Goal: Task Accomplishment & Management: Use online tool/utility

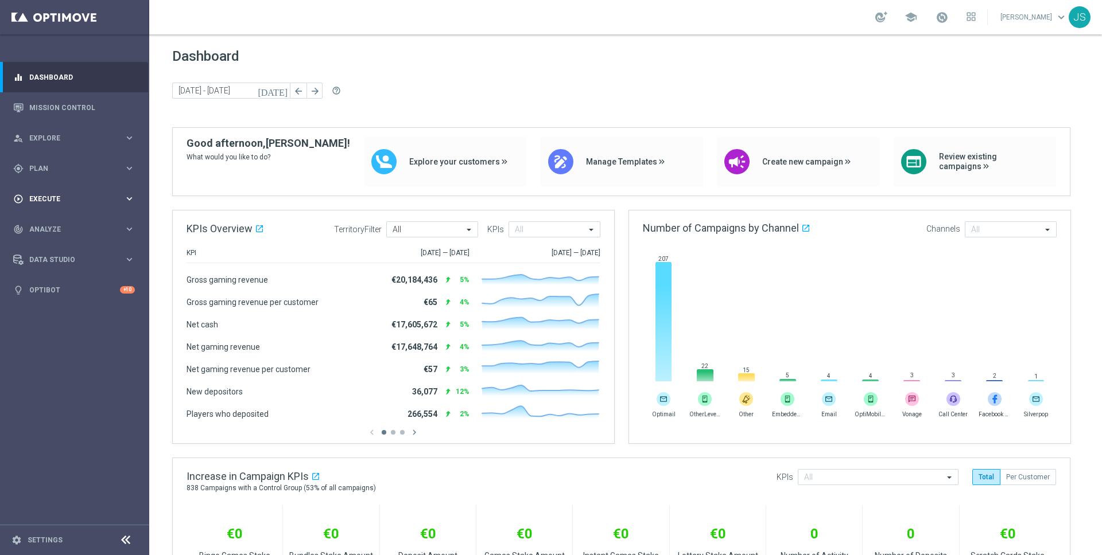
click at [40, 204] on div "play_circle_outline Execute keyboard_arrow_right" at bounding box center [74, 199] width 148 height 30
click at [41, 180] on div "gps_fixed Plan keyboard_arrow_right" at bounding box center [74, 168] width 148 height 30
click at [48, 231] on button "Templates keyboard_arrow_right" at bounding box center [83, 226] width 106 height 9
click at [48, 247] on link "Optimail" at bounding box center [78, 243] width 84 height 9
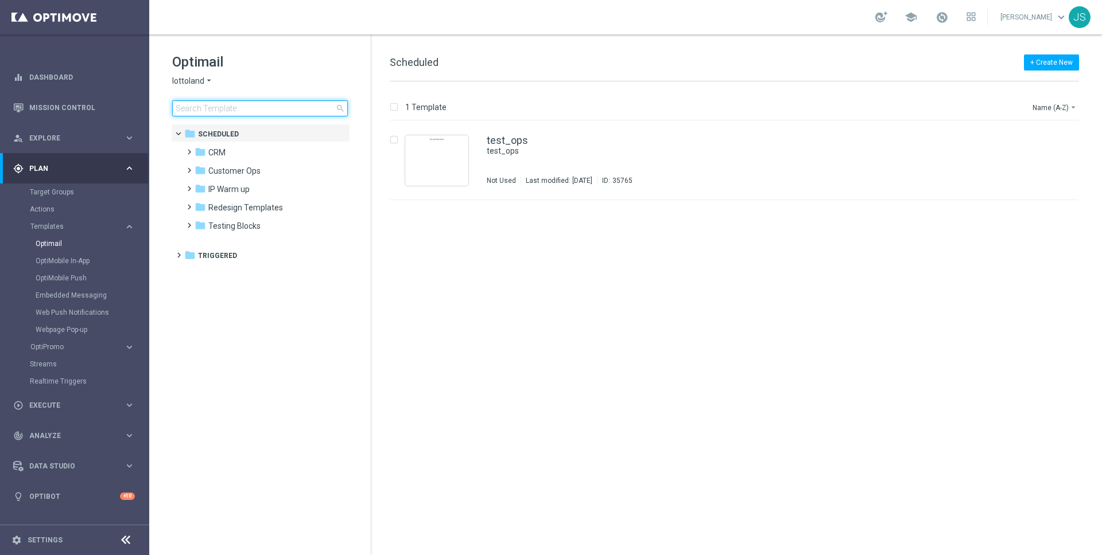
click at [200, 109] on input at bounding box center [260, 108] width 176 height 16
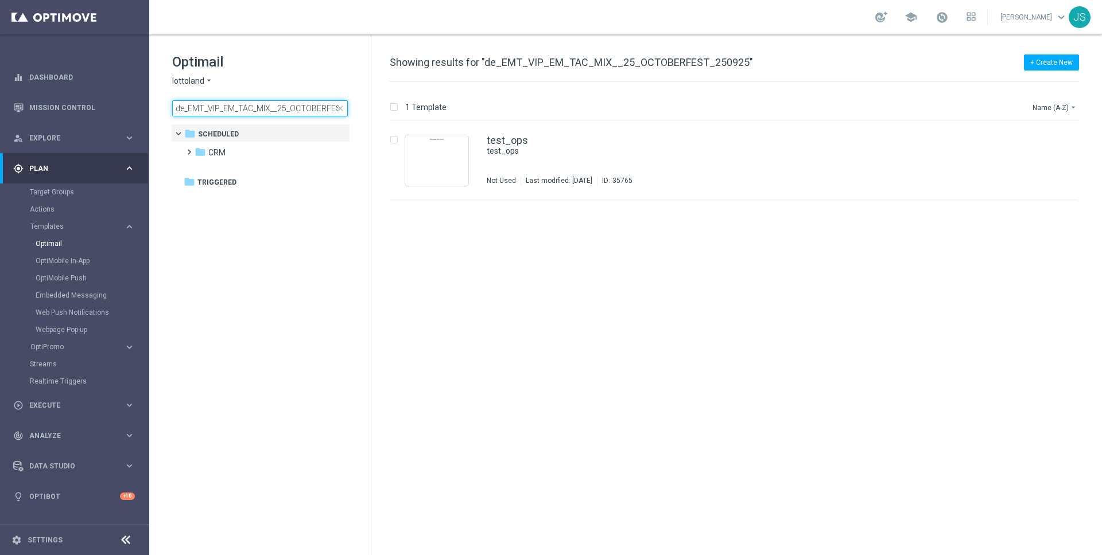
scroll to position [0, 34]
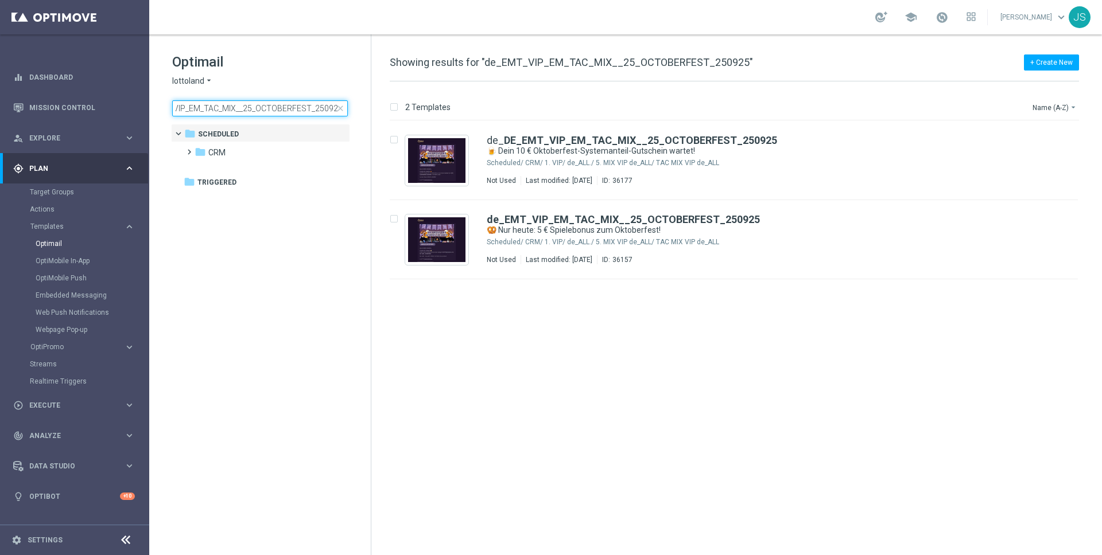
type input "de_EMT_VIP_EM_TAC_MIX__25_OCTOBERFEST_250925"
click at [262, 111] on input "de_EMT_VIP_EM_TAC_MIX__25_OCTOBERFEST_250925" at bounding box center [260, 108] width 176 height 16
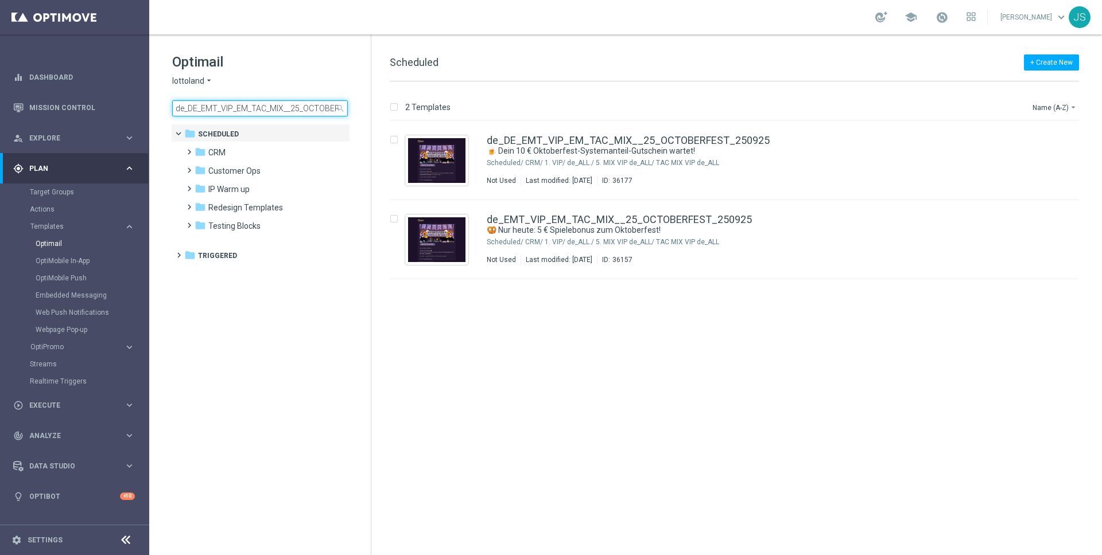
scroll to position [0, 48]
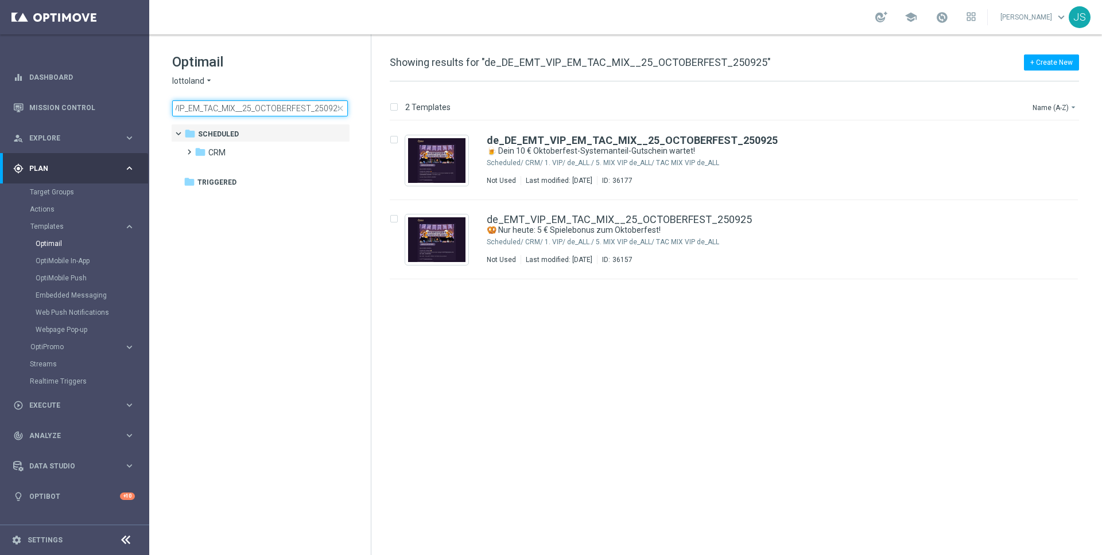
type input "de_DE_EMT_VIP_EM_TAC_MIX__25_OCTOBERFEST_250925"
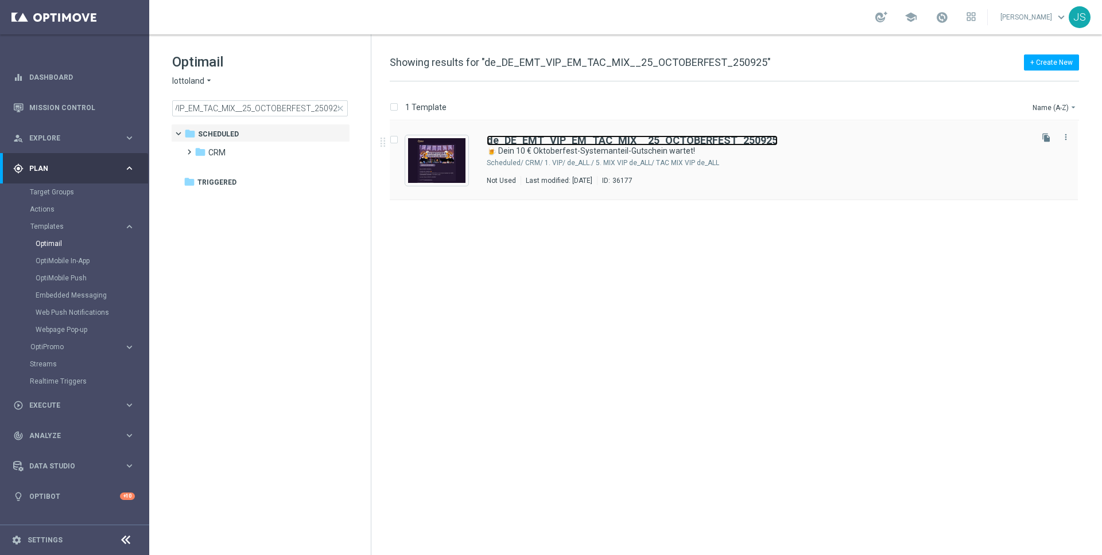
click at [733, 140] on b "de_DE_EMT_VIP_EM_TAC_MIX__25_OCTOBERFEST_250925" at bounding box center [632, 140] width 291 height 12
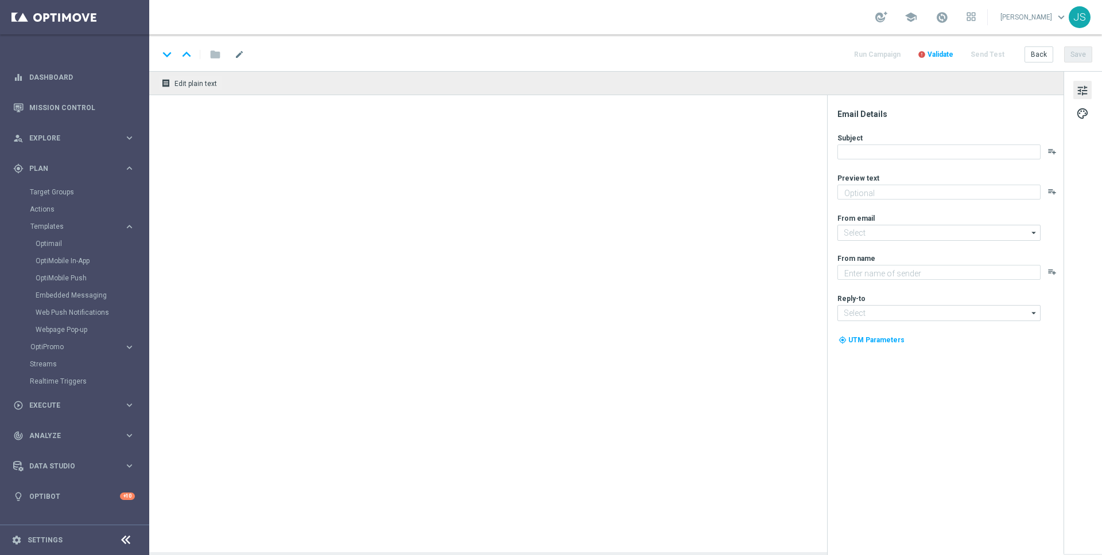
type textarea "Starte ins Spiel und feiere mit deinem Extra VIP-Bonus."
type input "[EMAIL_ADDRESS][DOMAIN_NAME]"
type textarea "Millionaires' Club"
type input "[EMAIL_ADDRESS][DOMAIN_NAME]"
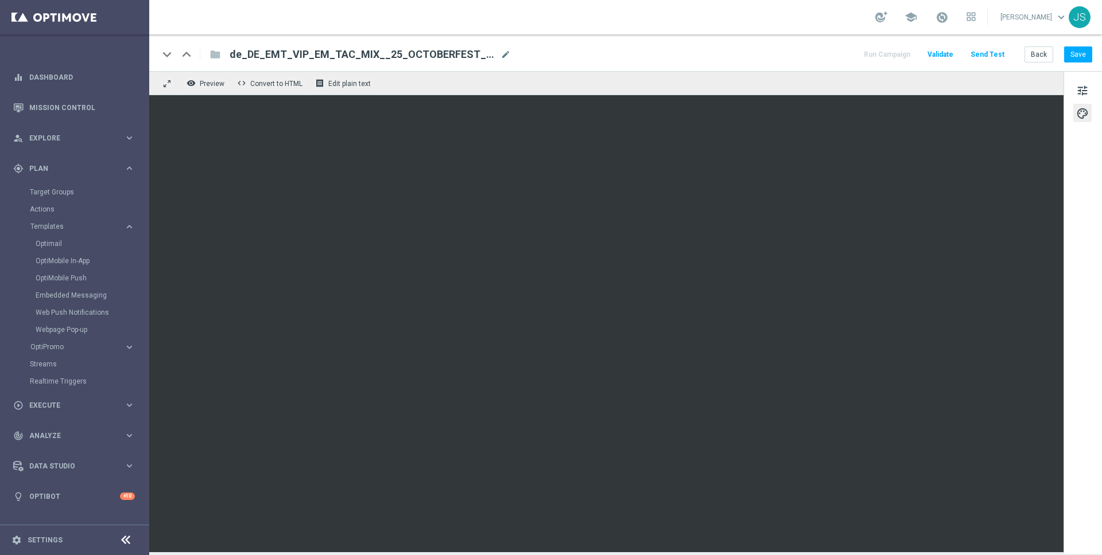
click at [1014, 91] on div "remove_red_eye Preview code Convert to HTML receipt Edit plain text" at bounding box center [606, 83] width 914 height 24
click at [1091, 94] on button "tune" at bounding box center [1082, 90] width 18 height 18
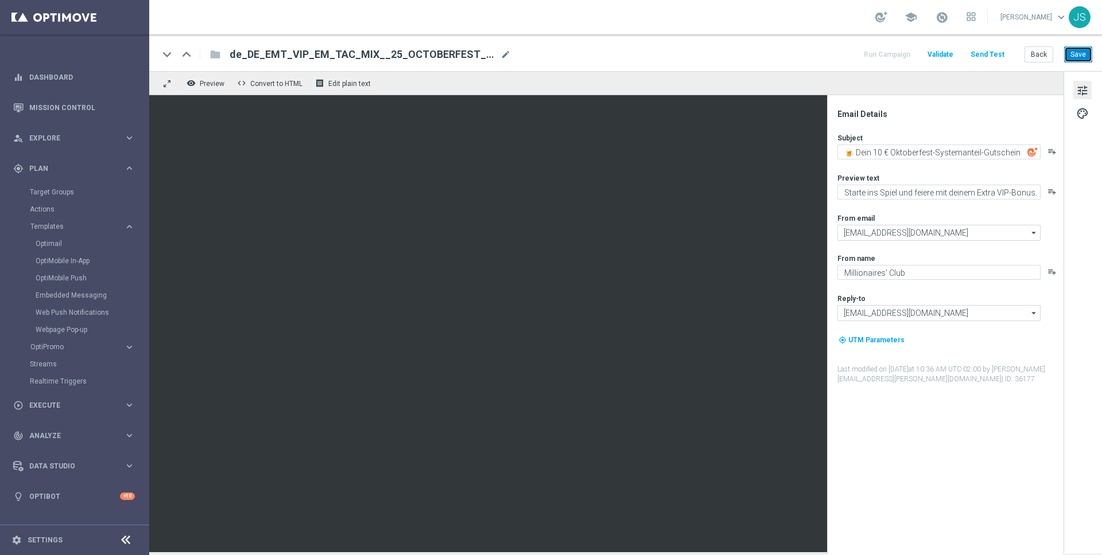
click at [1071, 53] on button "Save" at bounding box center [1078, 54] width 28 height 16
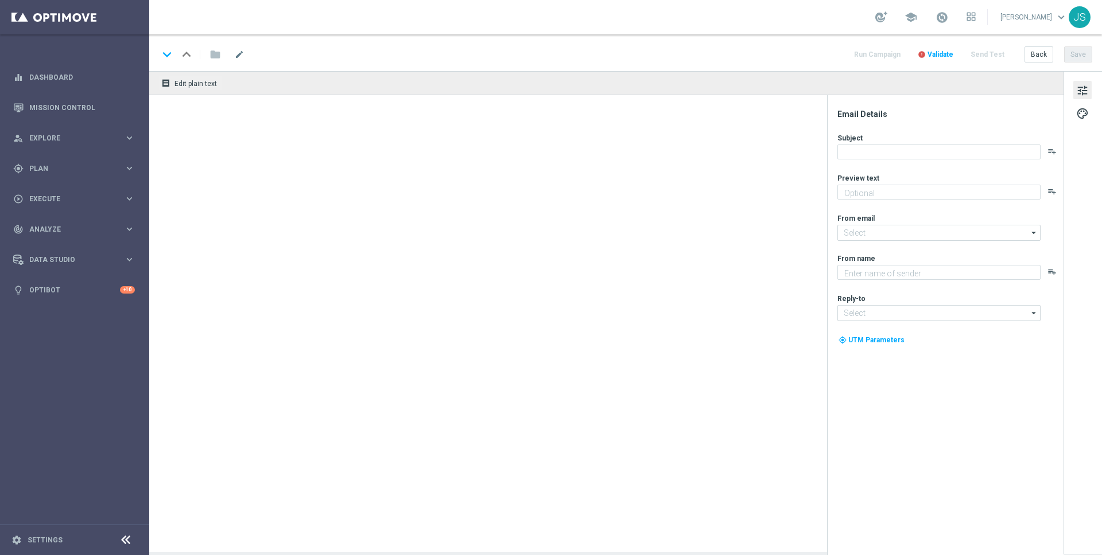
type textarea "Starte ins Spiel und feiere mit deinem Extra VIP-Bonus."
type input "[EMAIL_ADDRESS][DOMAIN_NAME]"
type textarea "Millionaires' Club"
type input "[EMAIL_ADDRESS][DOMAIN_NAME]"
type textarea "Starte ins Spiel und feiere mit deinem Extra VIP-Bonus."
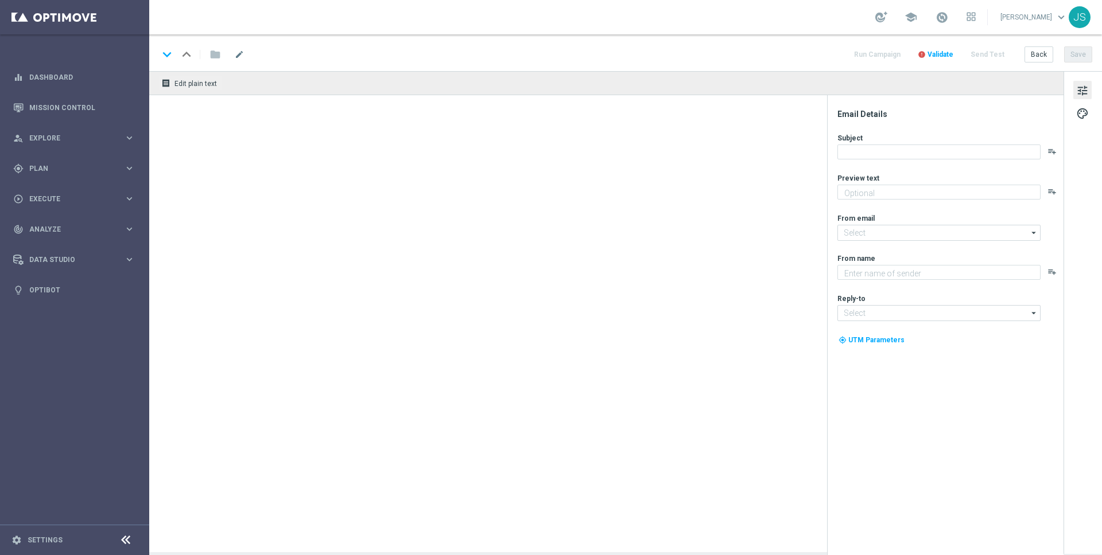
type input "[EMAIL_ADDRESS][DOMAIN_NAME]"
type textarea "Millionaires' Club"
type input "[EMAIL_ADDRESS][DOMAIN_NAME]"
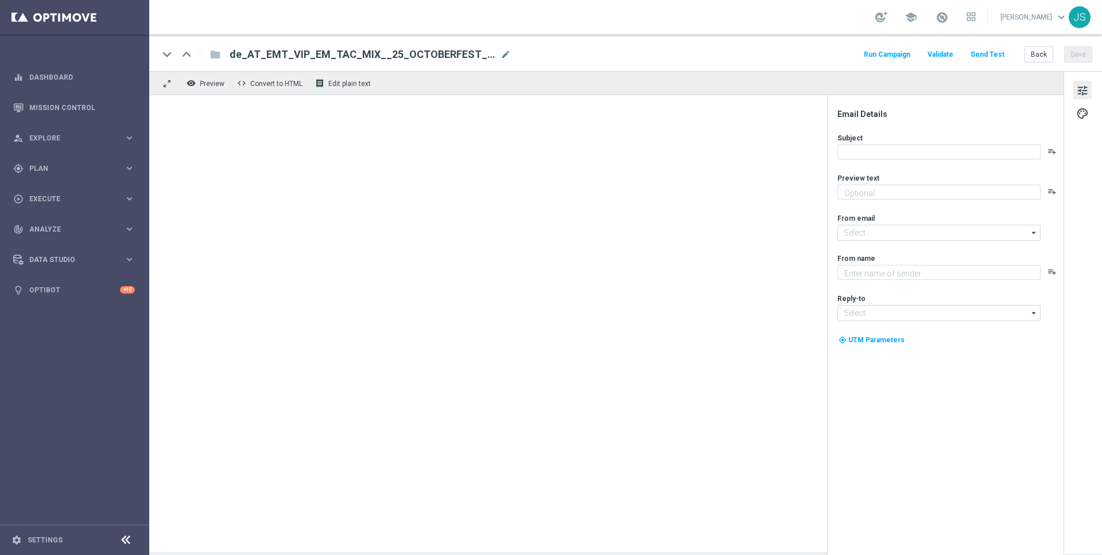
type textarea "Starte ins Spiel und feiere mit deinem Extra VIP-Bonus."
type textarea "Millionaires' Club"
type input "[EMAIL_ADDRESS][DOMAIN_NAME]"
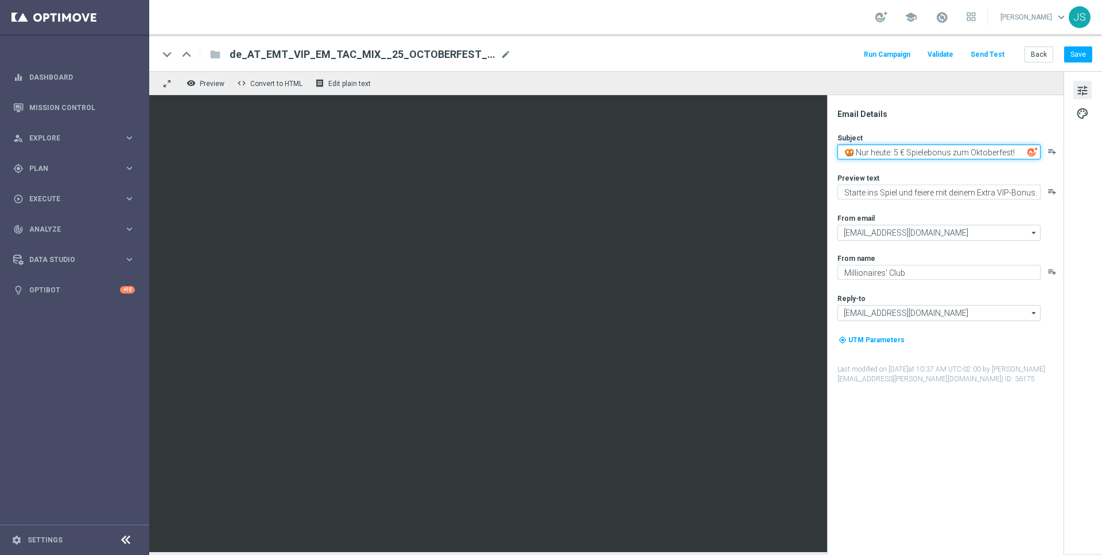
click at [909, 153] on textarea "🥨 Nur heute: 5 € Spielebonus zum Oktoberfest!" at bounding box center [938, 152] width 203 height 15
type textarea "🥨 Nur heute: 5 € VIP-Spielebonus zum Oktoberfest!"
click at [1078, 48] on button "Save" at bounding box center [1078, 54] width 28 height 16
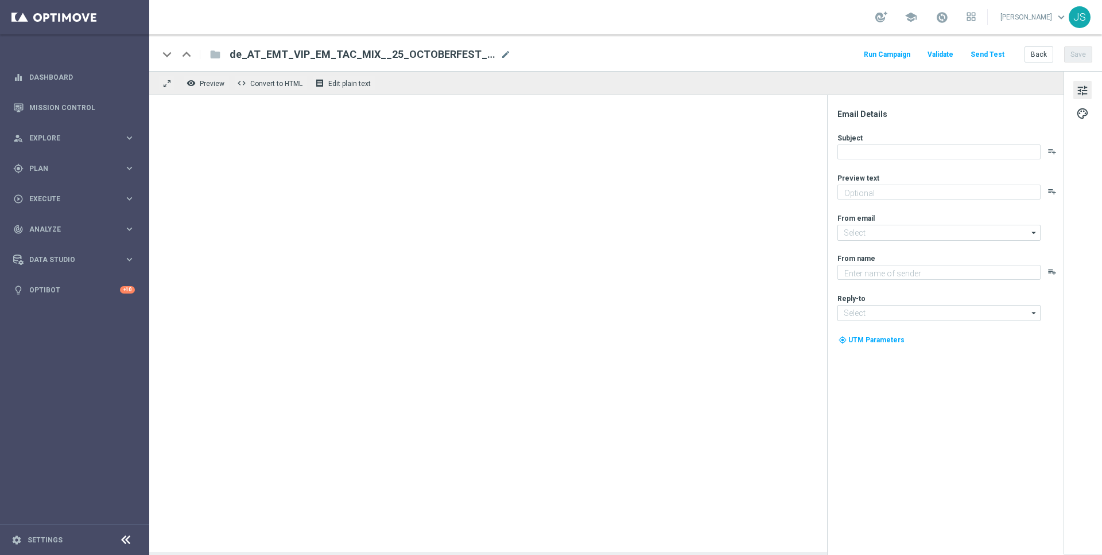
type textarea "Starte ins Spiel und feiere mit deinem Extra VIP-Bonus."
type input "[EMAIL_ADDRESS][DOMAIN_NAME]"
type textarea "Millionaires' Club"
type input "[EMAIL_ADDRESS][DOMAIN_NAME]"
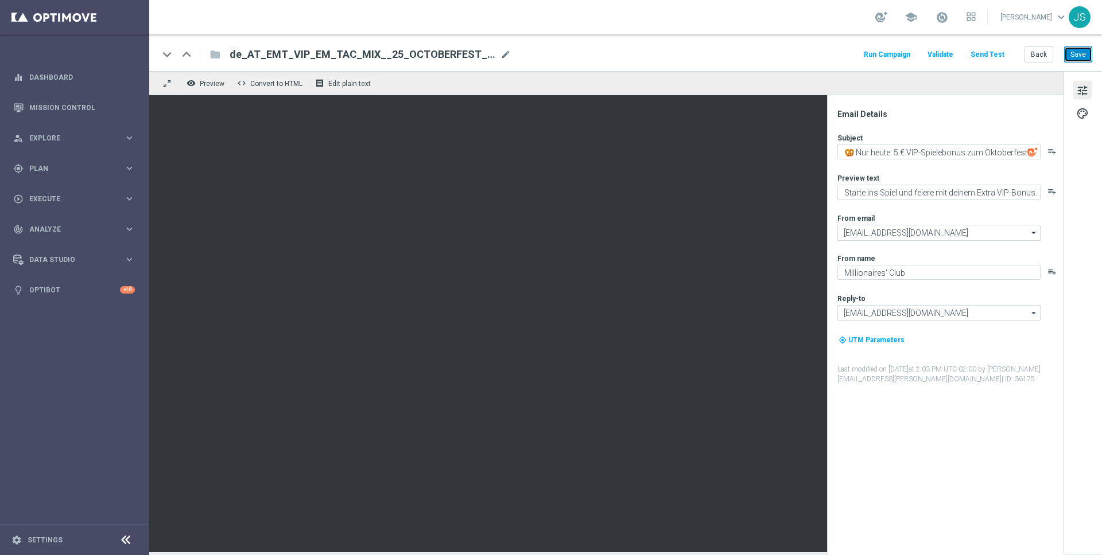
click at [1078, 56] on button "Save" at bounding box center [1078, 54] width 28 height 16
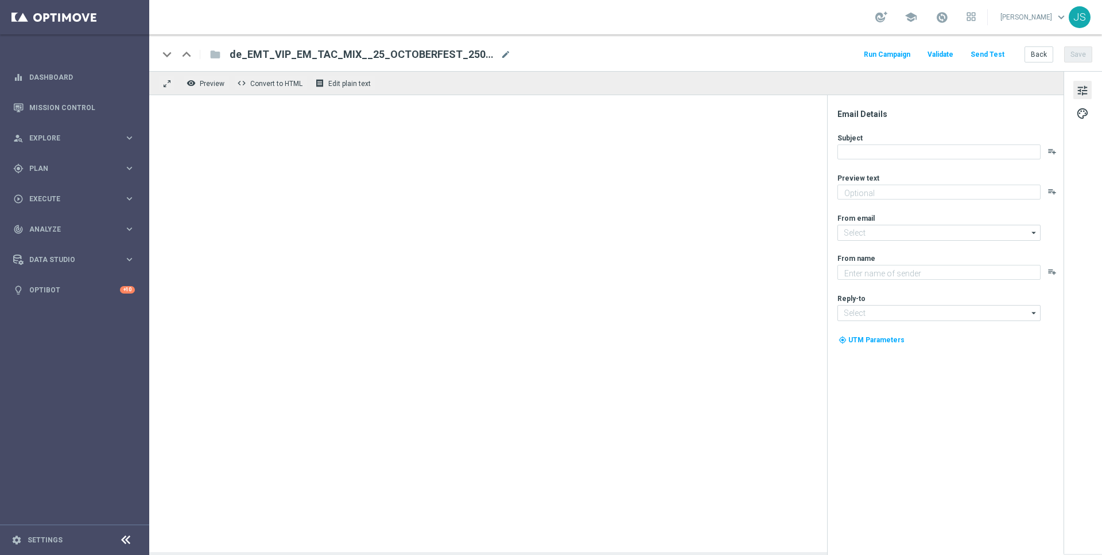
type textarea "Starte ins Spiel und feiere mit deinem Extra VIP-Bonus."
type input "[EMAIL_ADDRESS][DOMAIN_NAME]"
type textarea "Millionaires' Club"
type input "[EMAIL_ADDRESS][DOMAIN_NAME]"
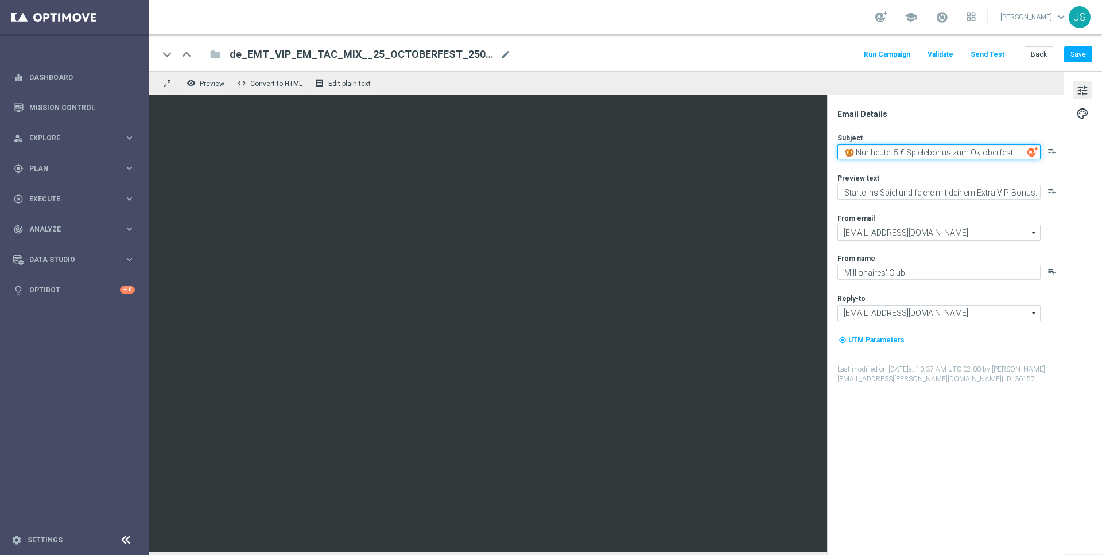
click at [895, 155] on textarea "🥨 Nur heute: 5 € Spielebonus zum Oktoberfest!" at bounding box center [938, 152] width 203 height 15
click at [908, 151] on textarea "🥨 Nur heute: 5 € Spielebonus zum Oktoberfest!" at bounding box center [938, 152] width 203 height 15
type textarea "🥨 Nur heute: 5 € VIP-Spielebonus zum Oktoberfest!"
click at [1082, 52] on button "Save" at bounding box center [1078, 54] width 28 height 16
click at [1031, 58] on button "Back" at bounding box center [1038, 54] width 29 height 16
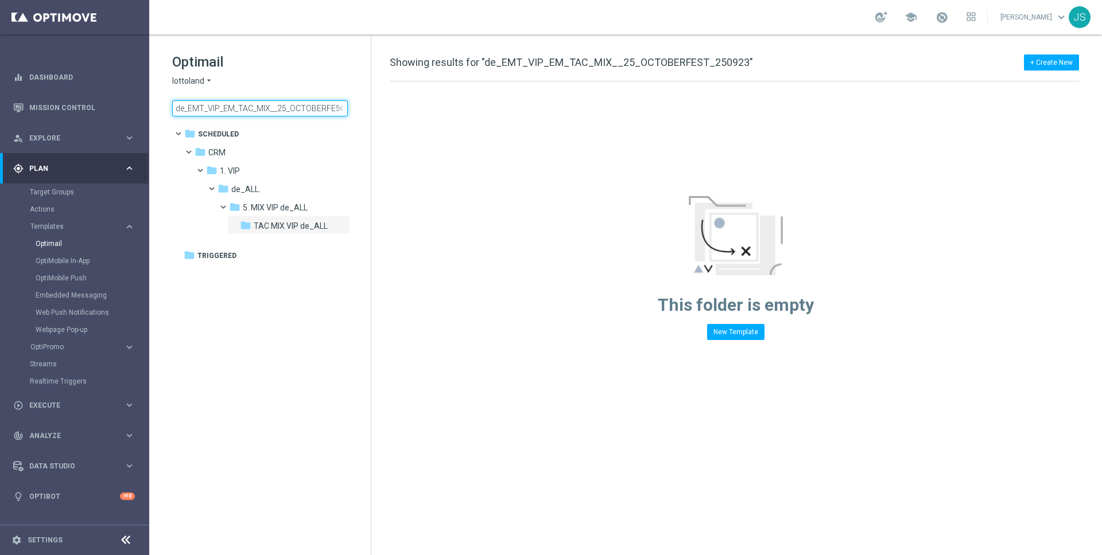
click at [261, 106] on input "de_EMT_VIP_EM_TAC_MIX__25_OCTOBERFEST_250923" at bounding box center [260, 108] width 176 height 16
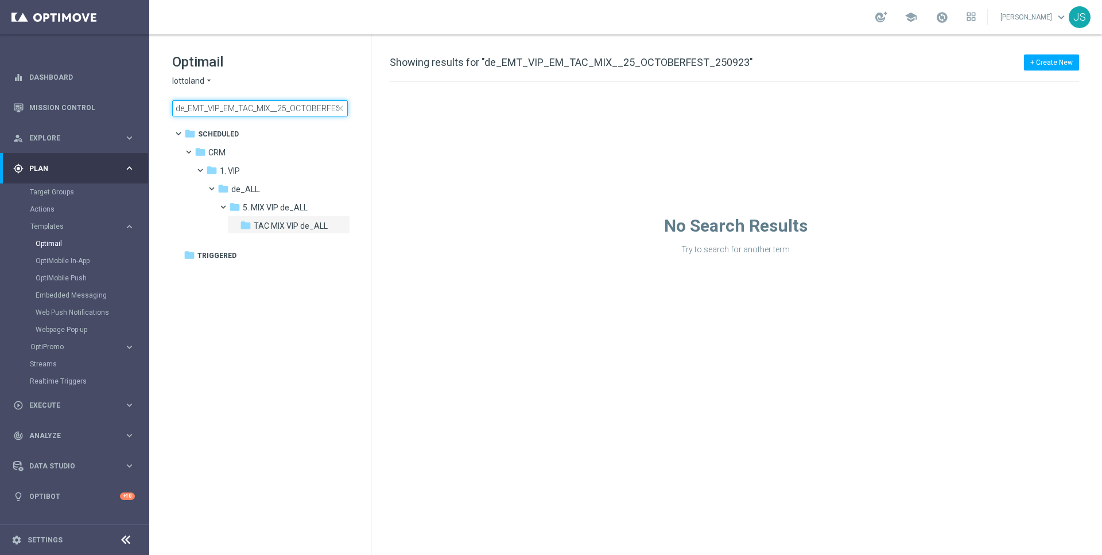
click at [261, 106] on input "de_EMT_VIP_EM_TAC_MIX__25_OCTOBERFEST_250923" at bounding box center [260, 108] width 176 height 16
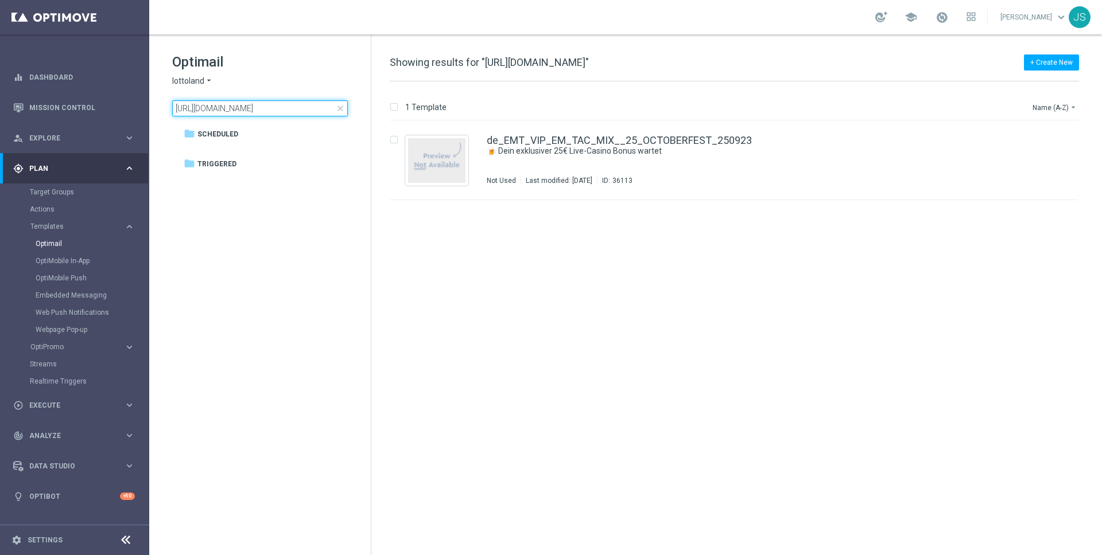
scroll to position [0, 471]
type input "https://www.lottoland.com/ob?code=DEIVIPOKTOBERFESTAT2509&trckA=vip_cms_de&utm_…"
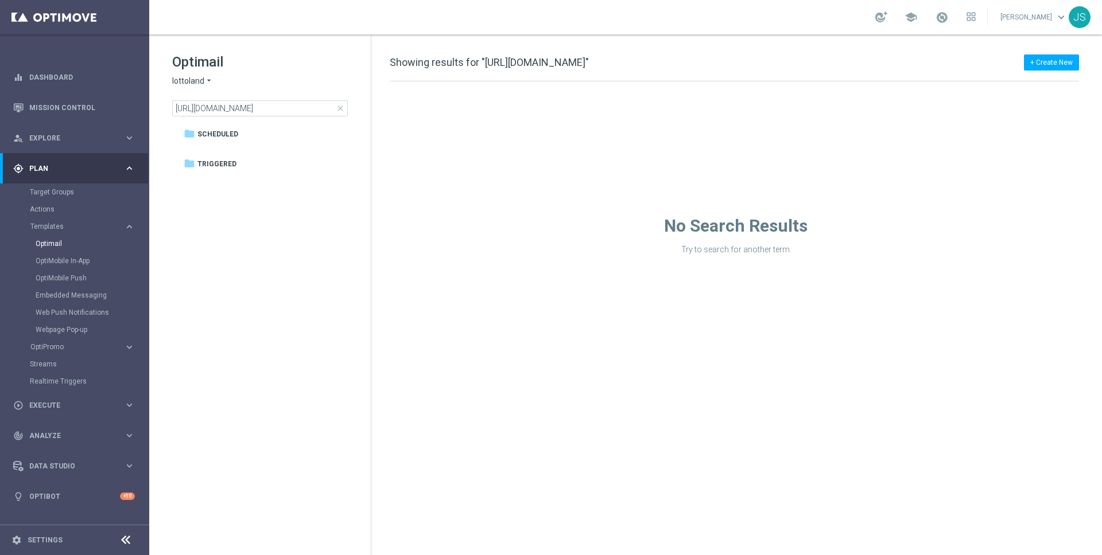
click at [341, 110] on span "close" at bounding box center [340, 108] width 9 height 9
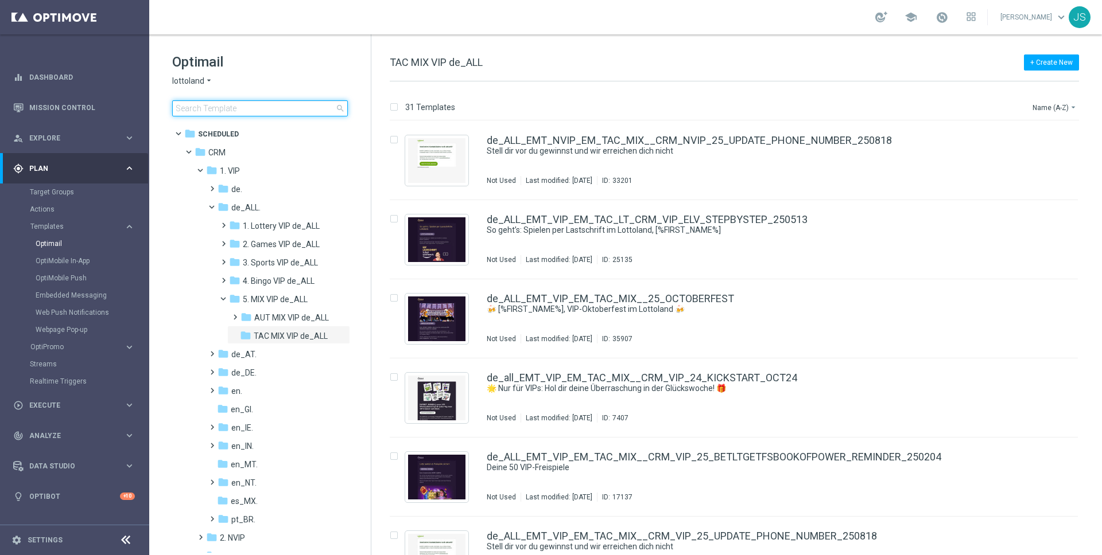
click at [236, 105] on input at bounding box center [260, 108] width 176 height 16
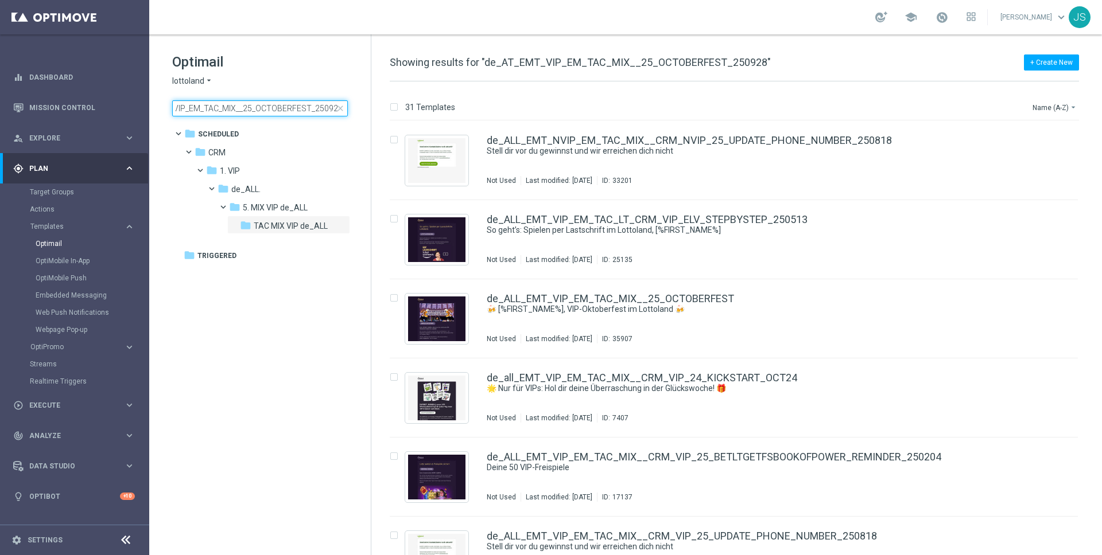
type input "de_AT_EMT_VIP_EM_TAC_MIX__25_OCTOBERFEST_250928"
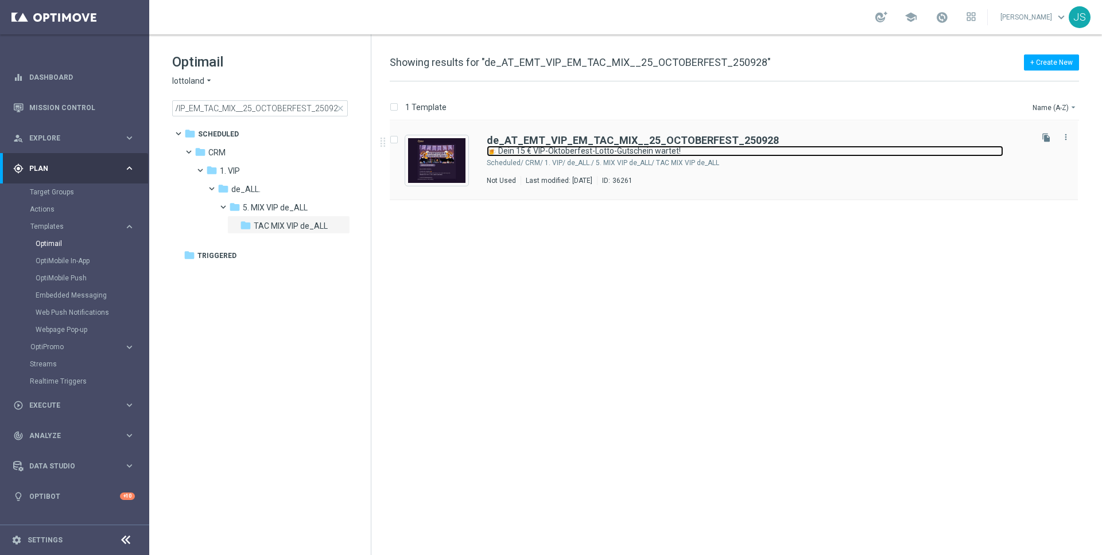
click at [500, 148] on link "🍺 Dein 15 € VIP-Oktoberfest-Lotto-Gutschein wartet!" at bounding box center [745, 151] width 516 height 11
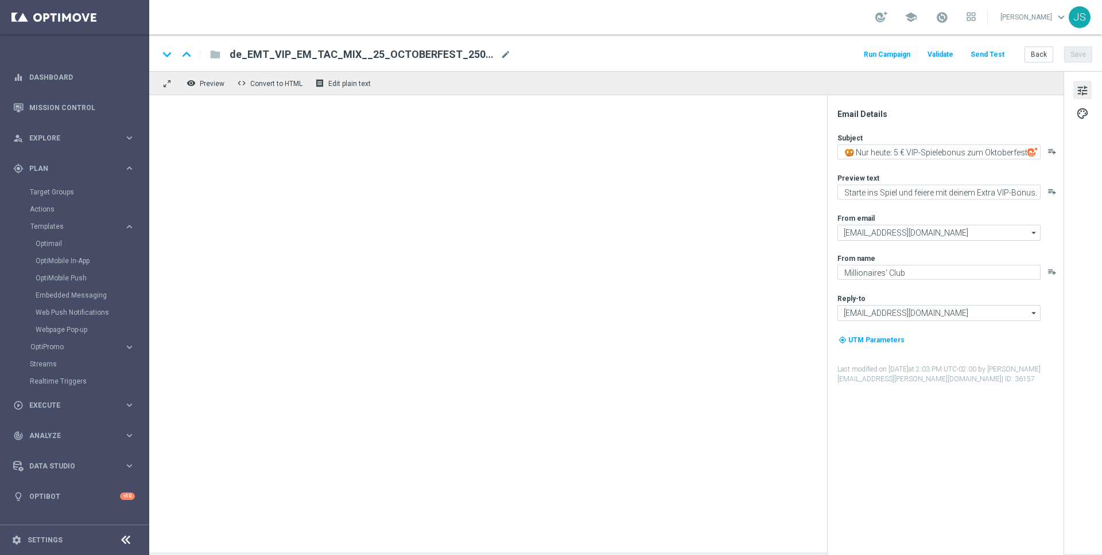
type textarea "🍺 Dein 15 € VIP-Oktoberfest-Lotto-Gutschein wartet!"
type textarea "Oans, zwoa, drei, gwunna."
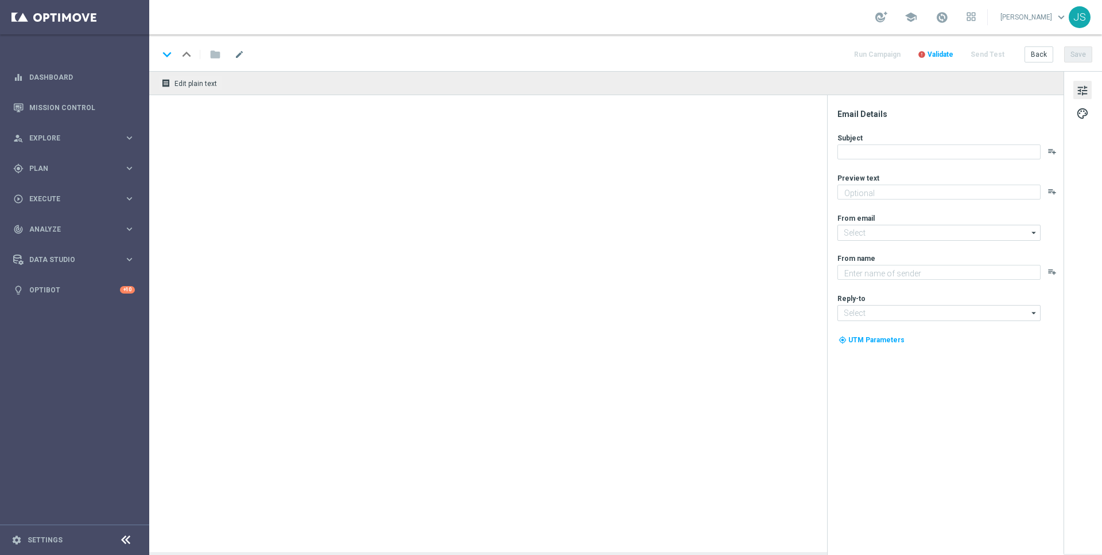
type textarea "Oans, zwoa, drei, gwunna."
type textarea "Millionaires' Club"
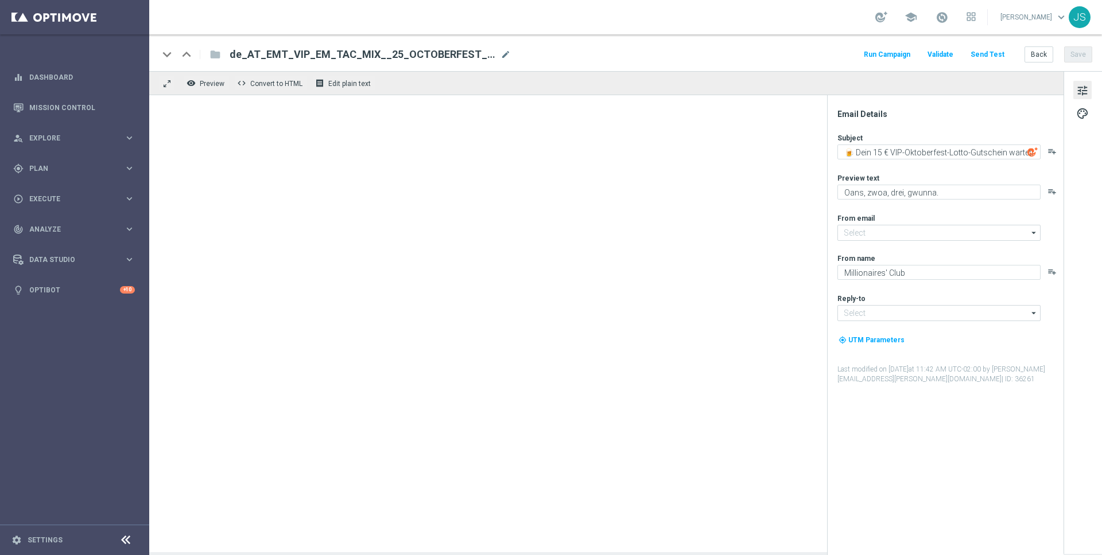
type input "[EMAIL_ADDRESS][DOMAIN_NAME]"
type textarea "Jetzt einzahlen & bis 5. Oktober 60 Freispiele im [PERSON_NAME] von 6 € sichern."
type textarea "Millionaires' Club"
type input "[EMAIL_ADDRESS][DOMAIN_NAME]"
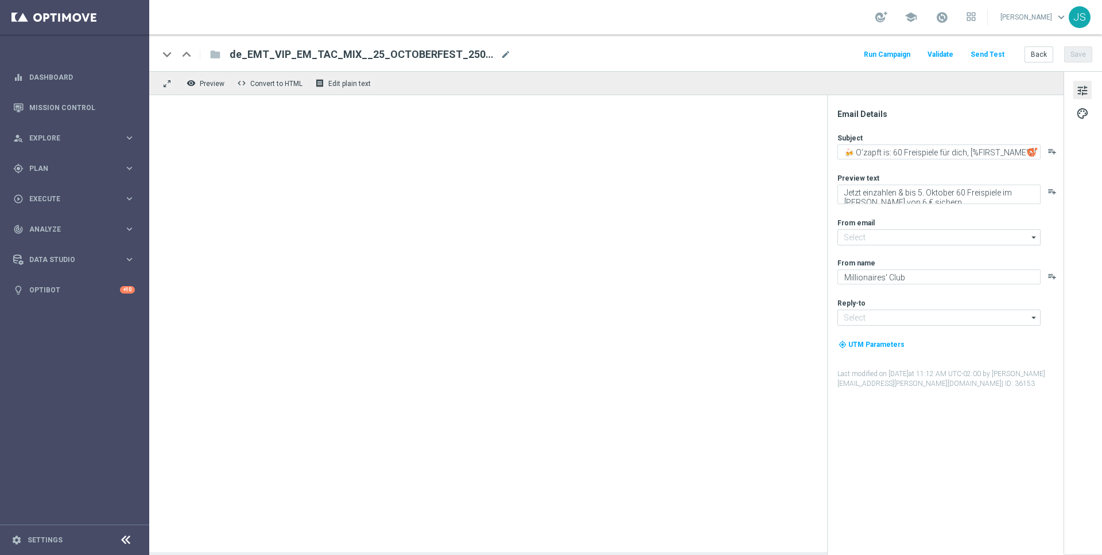
type input "[EMAIL_ADDRESS][DOMAIN_NAME]"
